Goal: Find specific page/section: Find specific page/section

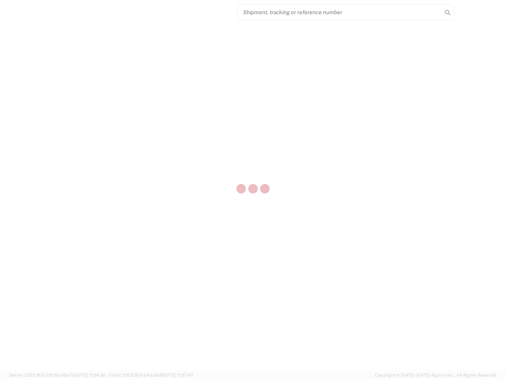
select select "US"
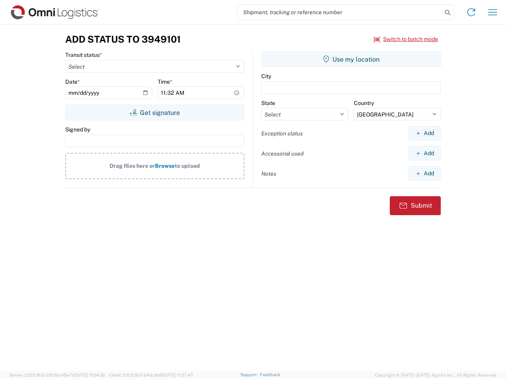
click at [339, 12] on input "search" at bounding box center [339, 12] width 205 height 15
click at [447, 13] on icon at bounding box center [447, 12] width 11 height 11
click at [471, 12] on icon at bounding box center [471, 12] width 13 height 13
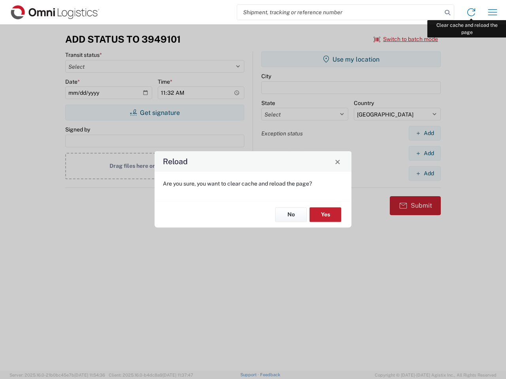
click at [492, 12] on div "Reload Are you sure, you want to clear cache and reload the page? No Yes" at bounding box center [253, 189] width 506 height 379
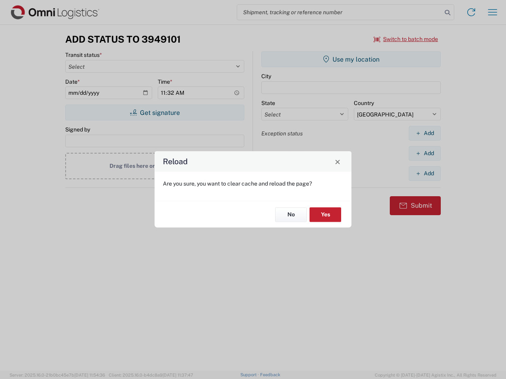
click at [406, 39] on div "Reload Are you sure, you want to clear cache and reload the page? No Yes" at bounding box center [253, 189] width 506 height 379
click at [154, 113] on div "Reload Are you sure, you want to clear cache and reload the page? No Yes" at bounding box center [253, 189] width 506 height 379
click at [351, 59] on div "Reload Are you sure, you want to clear cache and reload the page? No Yes" at bounding box center [253, 189] width 506 height 379
click at [424, 133] on div "Reload Are you sure, you want to clear cache and reload the page? No Yes" at bounding box center [253, 189] width 506 height 379
click at [424, 153] on div "Reload Are you sure, you want to clear cache and reload the page? No Yes" at bounding box center [253, 189] width 506 height 379
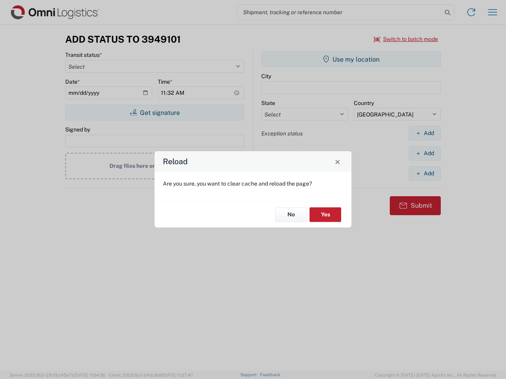
click at [424, 173] on div "Reload Are you sure, you want to clear cache and reload the page? No Yes" at bounding box center [253, 189] width 506 height 379
